Goal: Find contact information: Find contact information

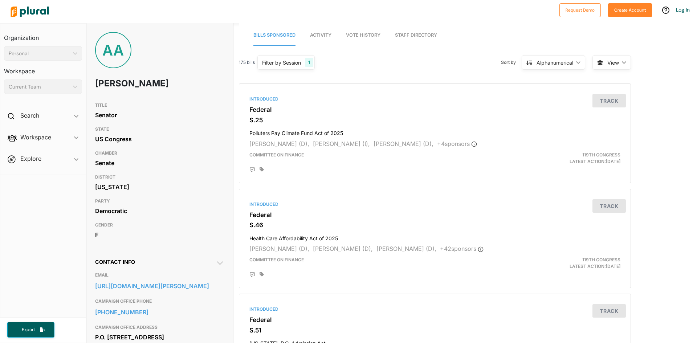
scroll to position [36, 0]
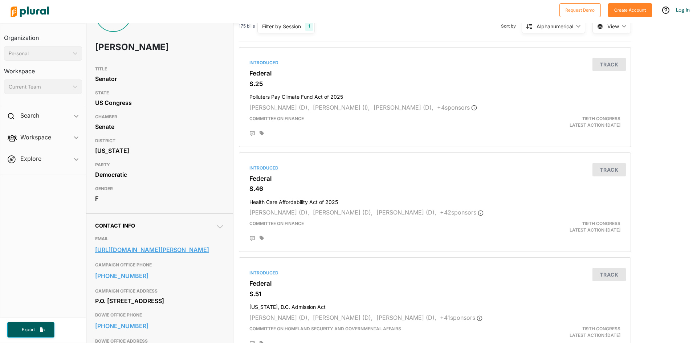
drag, startPoint x: 91, startPoint y: 264, endPoint x: 203, endPoint y: 265, distance: 112.2
copy link "https://www.alsobrooks.senate.gov/"
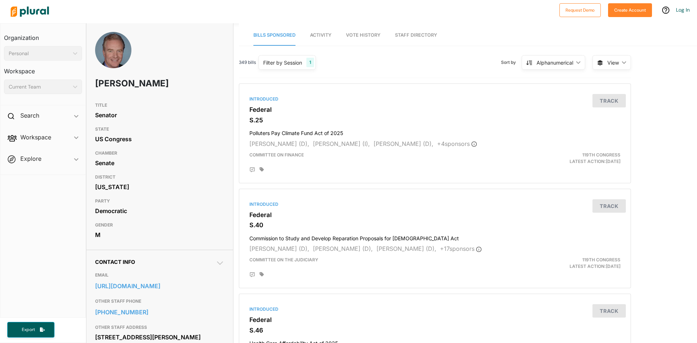
drag, startPoint x: 102, startPoint y: 287, endPoint x: 169, endPoint y: 265, distance: 71.0
drag, startPoint x: 99, startPoint y: 287, endPoint x: 119, endPoint y: 298, distance: 21.9
copy link "[URL][DOMAIN_NAME]"
